Goal: Contribute content: Add original content to the website for others to see

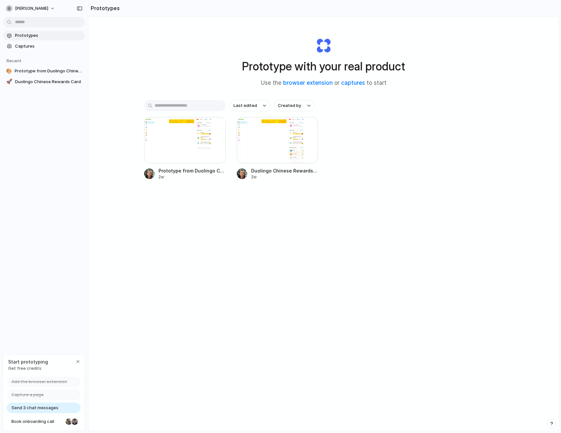
drag, startPoint x: 228, startPoint y: 60, endPoint x: 466, endPoint y: 82, distance: 239.2
click at [466, 82] on div "Prototype with your real product Use the browser extension or captures to start…" at bounding box center [323, 241] width 471 height 449
click at [174, 141] on div at bounding box center [185, 140] width 82 height 46
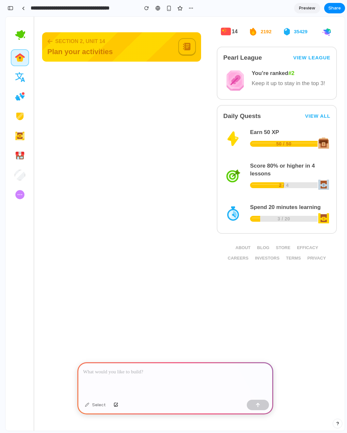
drag, startPoint x: 352, startPoint y: 188, endPoint x: 268, endPoint y: 173, distance: 85.5
click at [346, 164] on div "**********" at bounding box center [176, 216] width 342 height 433
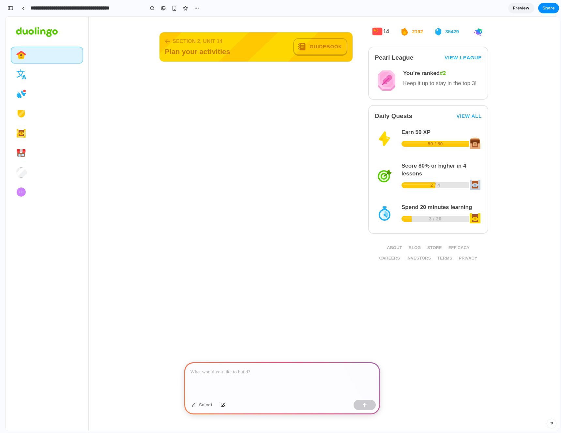
click at [237, 375] on p at bounding box center [282, 372] width 184 height 8
click at [23, 9] on div at bounding box center [23, 9] width 3 height 4
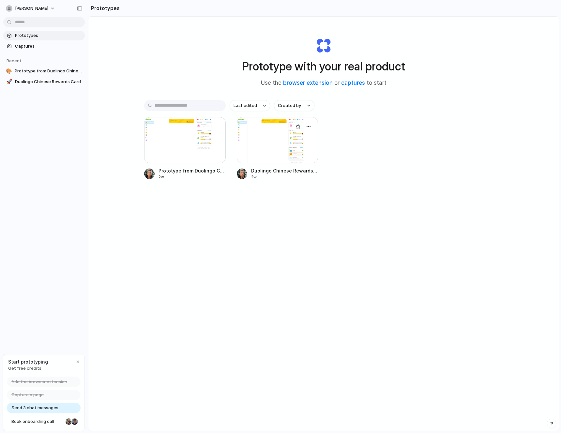
click at [290, 134] on div at bounding box center [278, 140] width 82 height 46
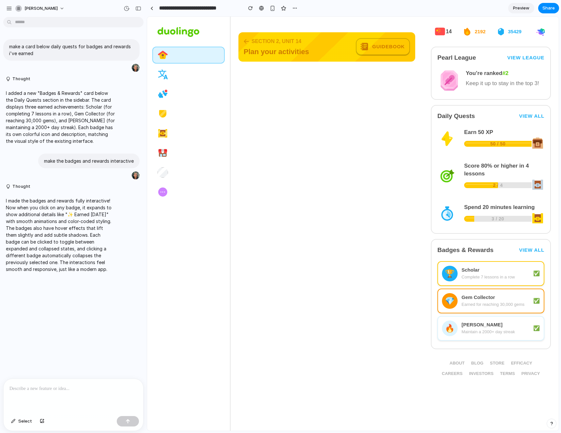
click at [63, 385] on p at bounding box center [73, 389] width 128 height 8
click at [28, 419] on span "Select" at bounding box center [25, 421] width 14 height 7
click at [344, 49] on div at bounding box center [353, 224] width 412 height 414
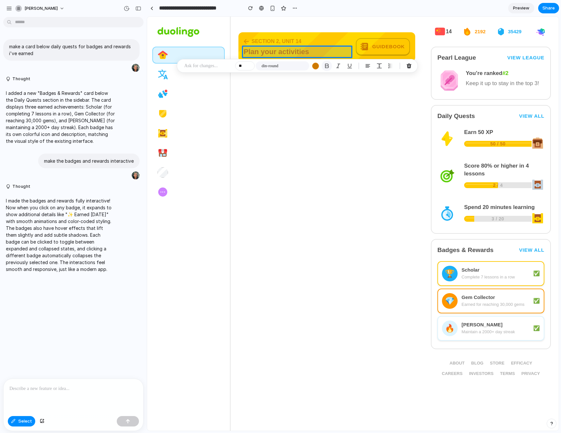
click at [323, 67] on button "button" at bounding box center [327, 66] width 10 height 10
click at [338, 67] on div "button" at bounding box center [339, 66] width 6 height 6
click at [331, 66] on button "button" at bounding box center [327, 66] width 10 height 10
click at [317, 66] on div "button" at bounding box center [315, 66] width 7 height 7
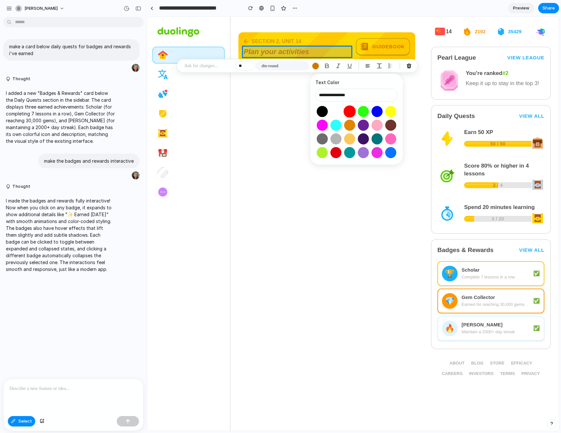
click at [352, 109] on button "Select color oklch(0.63 0.26 29)" at bounding box center [350, 111] width 12 height 12
click at [365, 127] on button "Select color oklch(0.42 0.18 308)" at bounding box center [363, 125] width 12 height 12
click at [366, 113] on button "Select color oklch(0.87 0.29 142)" at bounding box center [363, 111] width 12 height 12
click at [378, 112] on button "Select color oklch(0.45 0.31 264)" at bounding box center [377, 111] width 12 height 12
type input "**********"
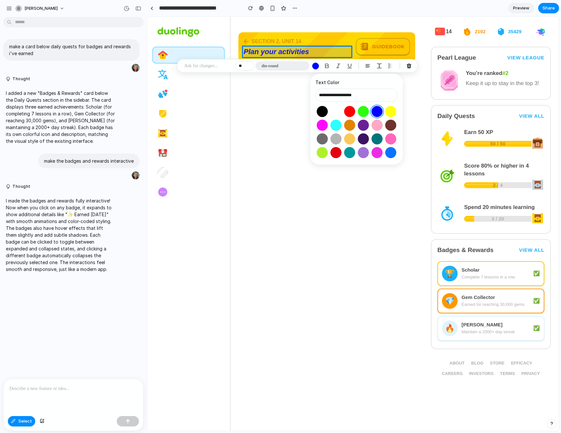
click at [284, 63] on button "din-round" at bounding box center [283, 65] width 54 height 9
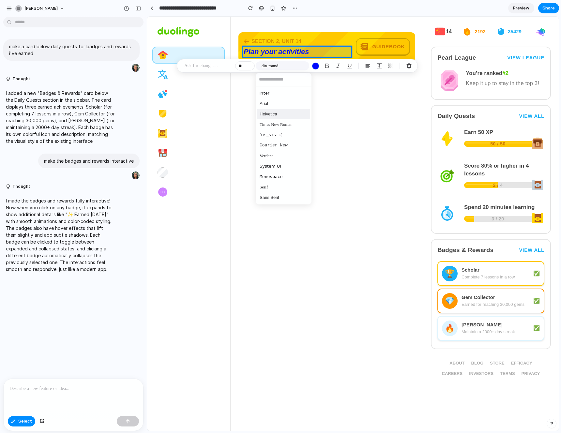
click at [280, 110] on li "Helvetica" at bounding box center [283, 114] width 53 height 10
click at [247, 64] on button "Increment" at bounding box center [249, 64] width 7 height 3
type input "**"
click at [333, 66] on div "** Helvetica" at bounding box center [324, 66] width 179 height 10
click at [340, 66] on div "button" at bounding box center [339, 66] width 6 height 6
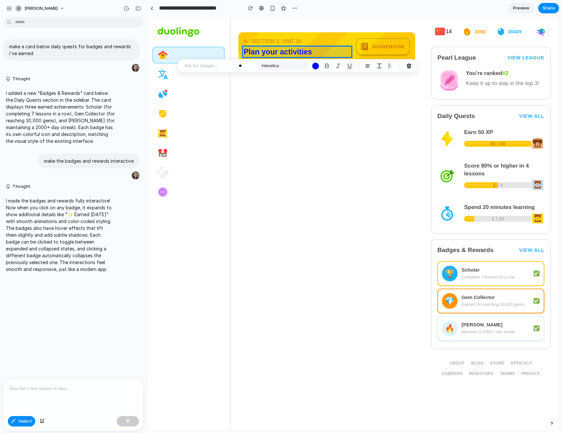
click at [350, 66] on div "button" at bounding box center [350, 66] width 6 height 6
click at [336, 66] on div "button" at bounding box center [339, 66] width 6 height 6
click at [411, 65] on div "button" at bounding box center [409, 66] width 6 height 6
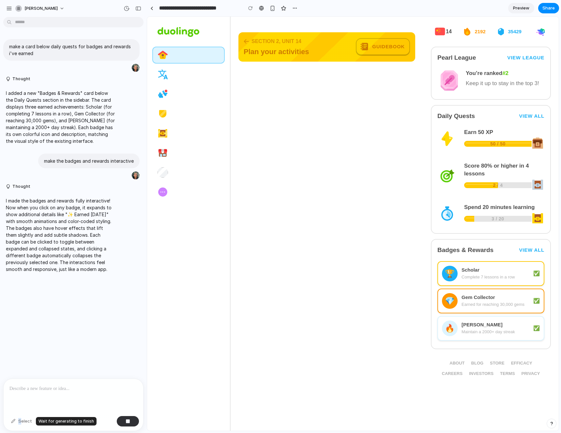
click at [20, 420] on div "Select" at bounding box center [21, 421] width 27 height 10
click at [21, 422] on div "Select" at bounding box center [21, 421] width 27 height 10
click at [15, 425] on div "Select" at bounding box center [21, 421] width 27 height 10
click at [42, 391] on p at bounding box center [73, 389] width 128 height 8
click at [84, 385] on p at bounding box center [73, 389] width 128 height 8
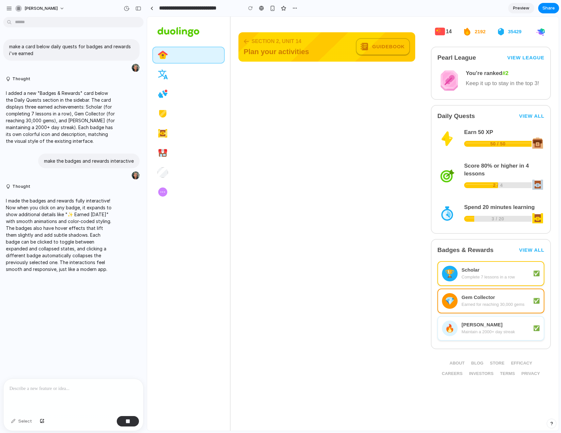
click at [84, 387] on p at bounding box center [73, 389] width 128 height 8
drag, startPoint x: 231, startPoint y: 404, endPoint x: 280, endPoint y: 128, distance: 279.7
click at [285, 53] on span "Plan your activities" at bounding box center [297, 51] width 107 height 9
drag, startPoint x: 248, startPoint y: 51, endPoint x: 351, endPoint y: 58, distance: 102.7
click at [351, 58] on div "SECTION 2, UNIT 14 Plan your activities Guidebook" at bounding box center [327, 46] width 177 height 29
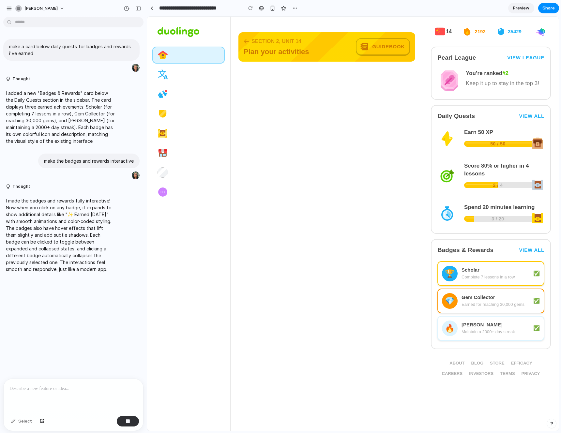
click at [342, 59] on div "SECTION 2, UNIT 14 Plan your activities Guidebook" at bounding box center [327, 46] width 177 height 29
click at [20, 423] on span "Select" at bounding box center [25, 421] width 14 height 7
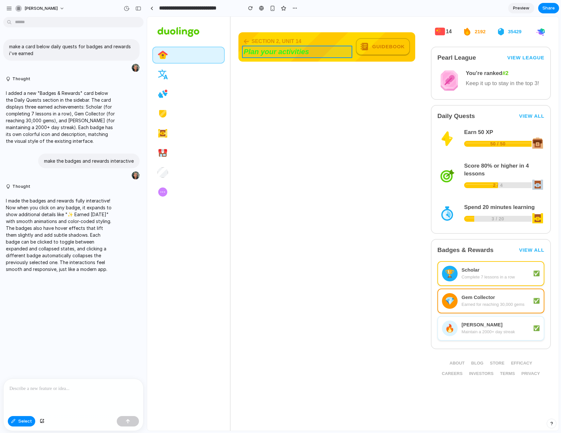
click at [270, 52] on div at bounding box center [353, 224] width 412 height 414
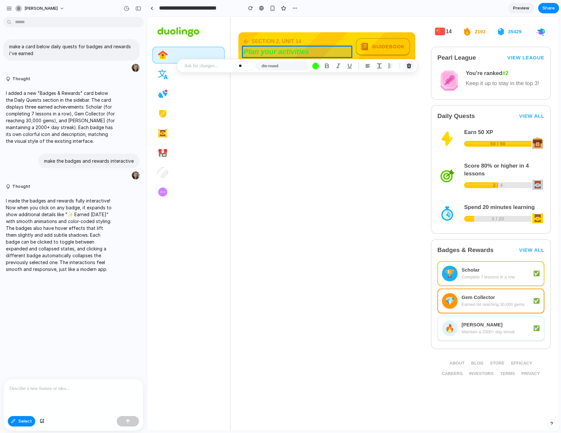
click at [406, 64] on div "button" at bounding box center [409, 66] width 6 height 6
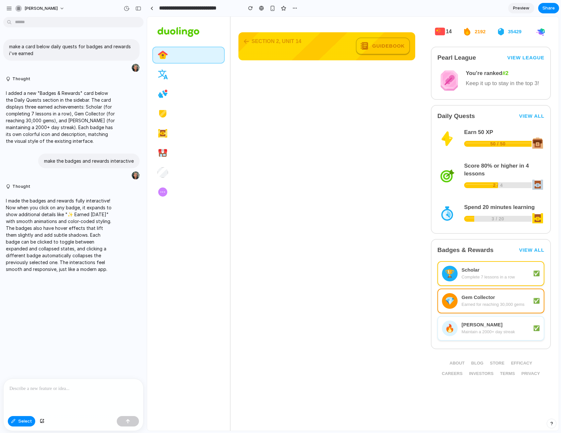
click at [71, 344] on div "make a card below daily quests for badges and rewards i've earned Thought I add…" at bounding box center [71, 199] width 143 height 359
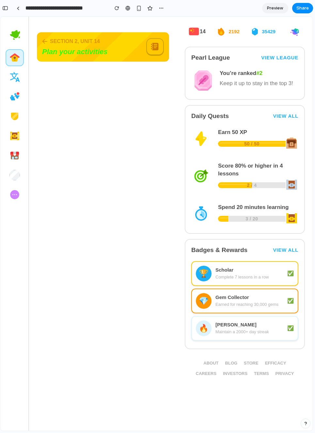
click at [68, 51] on span "Plan your activities" at bounding box center [91, 51] width 99 height 9
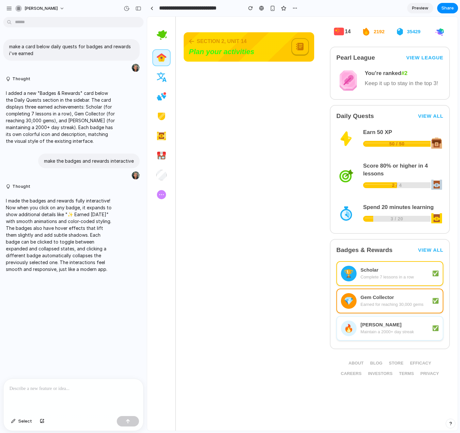
click at [42, 389] on p at bounding box center [73, 389] width 128 height 8
click at [20, 421] on span "Select" at bounding box center [25, 421] width 14 height 7
click at [224, 52] on div at bounding box center [302, 224] width 311 height 414
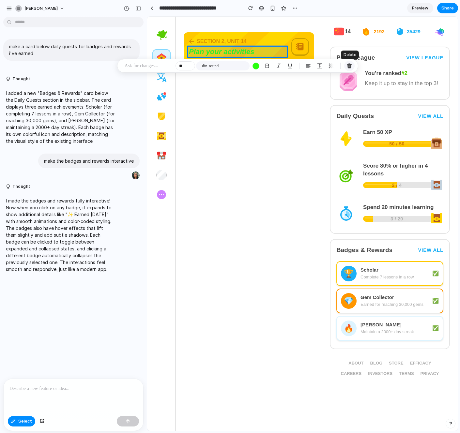
click at [351, 66] on div "button" at bounding box center [350, 66] width 6 height 6
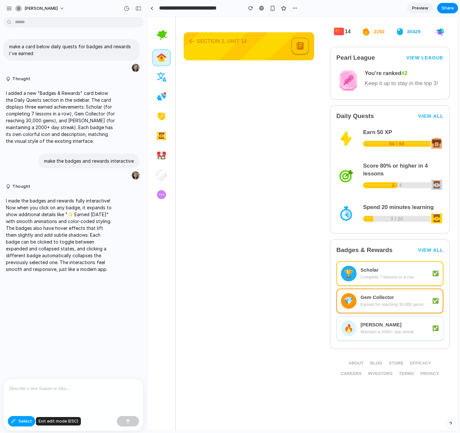
click at [22, 421] on span "Select" at bounding box center [25, 421] width 14 height 7
click at [18, 422] on button "Select" at bounding box center [21, 421] width 27 height 10
click at [113, 304] on div "make a card below daily quests for badges and rewards i've earned Thought I add…" at bounding box center [71, 199] width 143 height 359
